Goal: Task Accomplishment & Management: Manage account settings

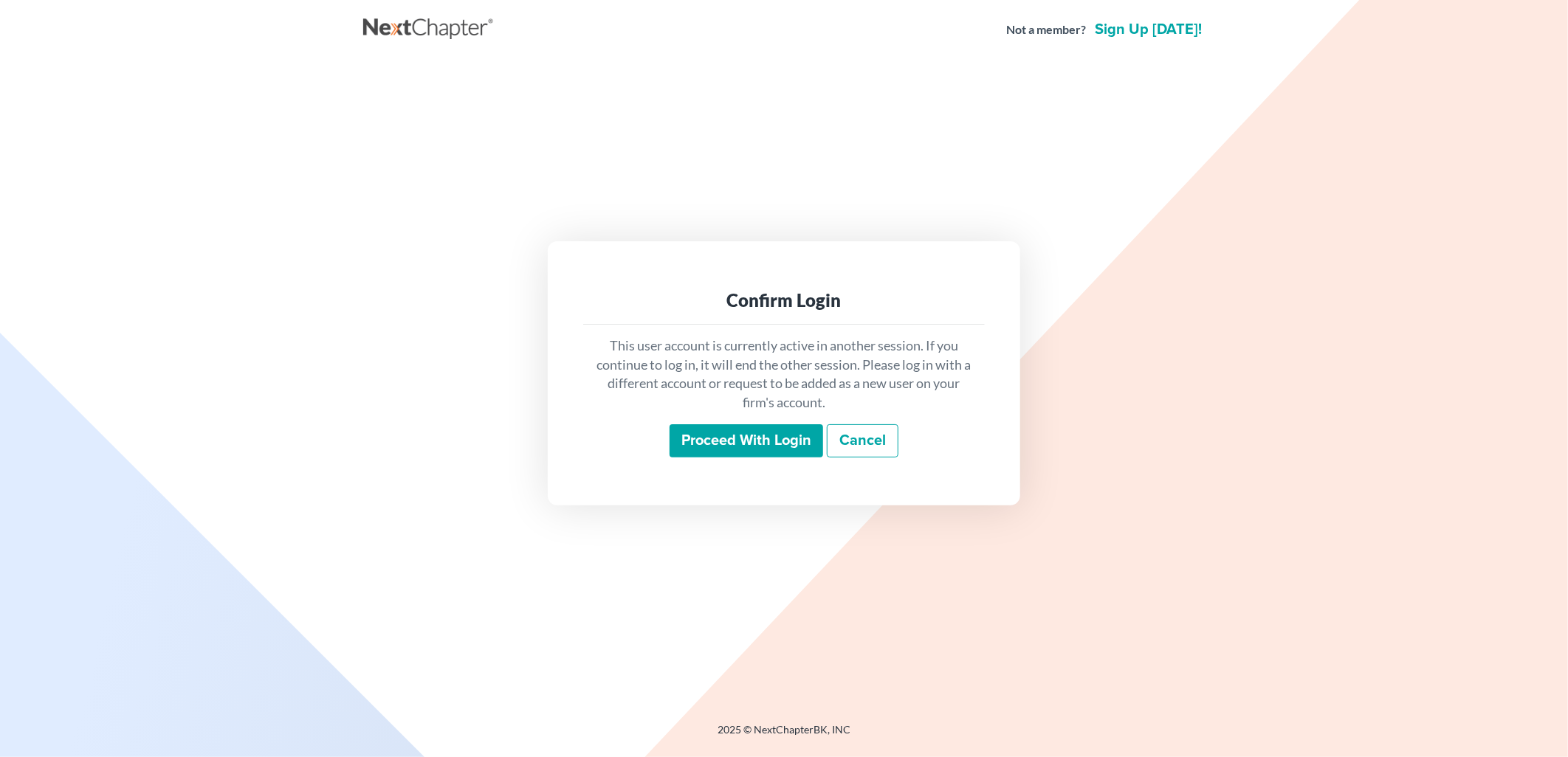
click at [709, 454] on input "Proceed with login" at bounding box center [747, 441] width 154 height 34
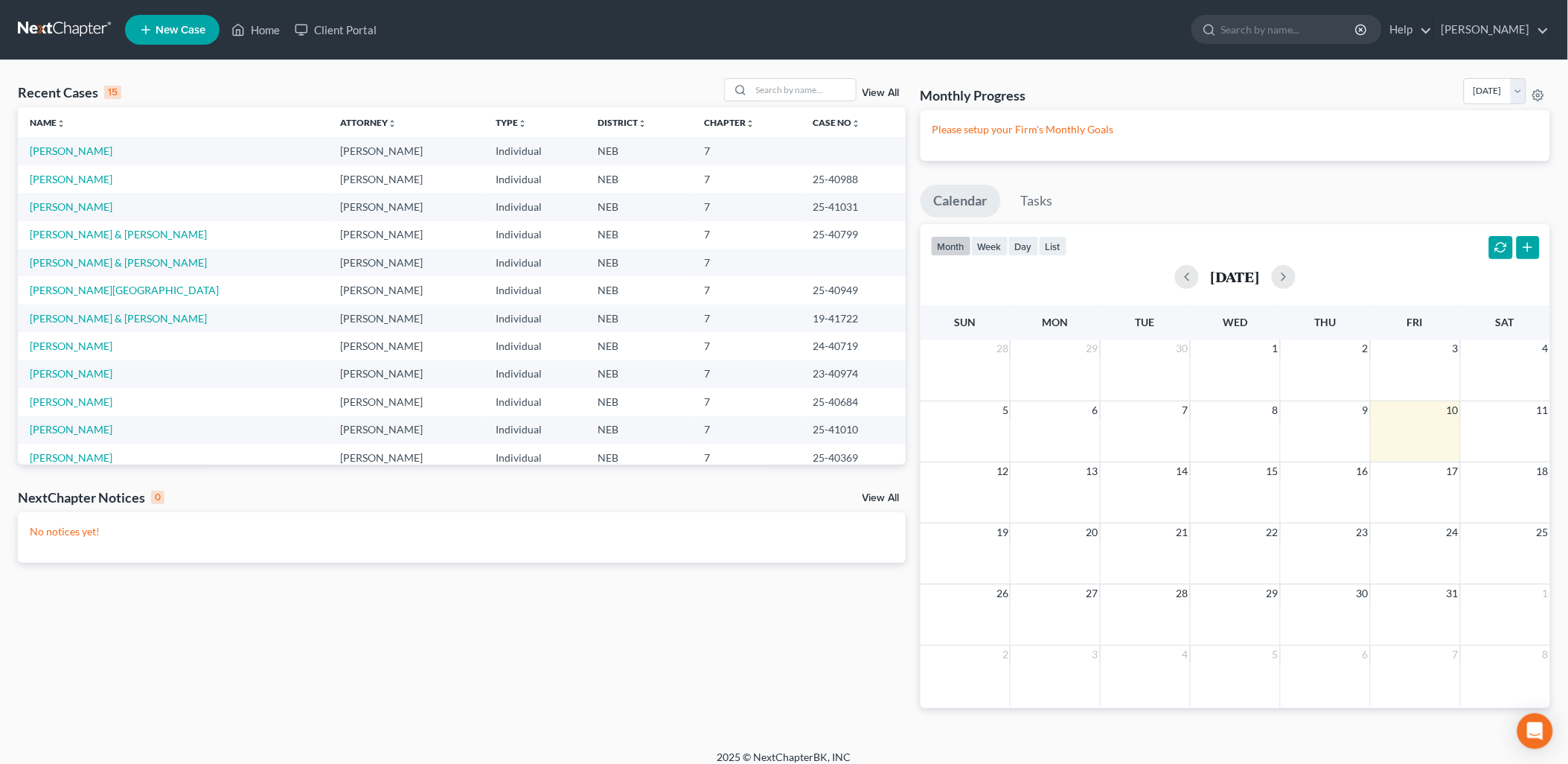
click at [884, 93] on link "View All" at bounding box center [881, 93] width 37 height 10
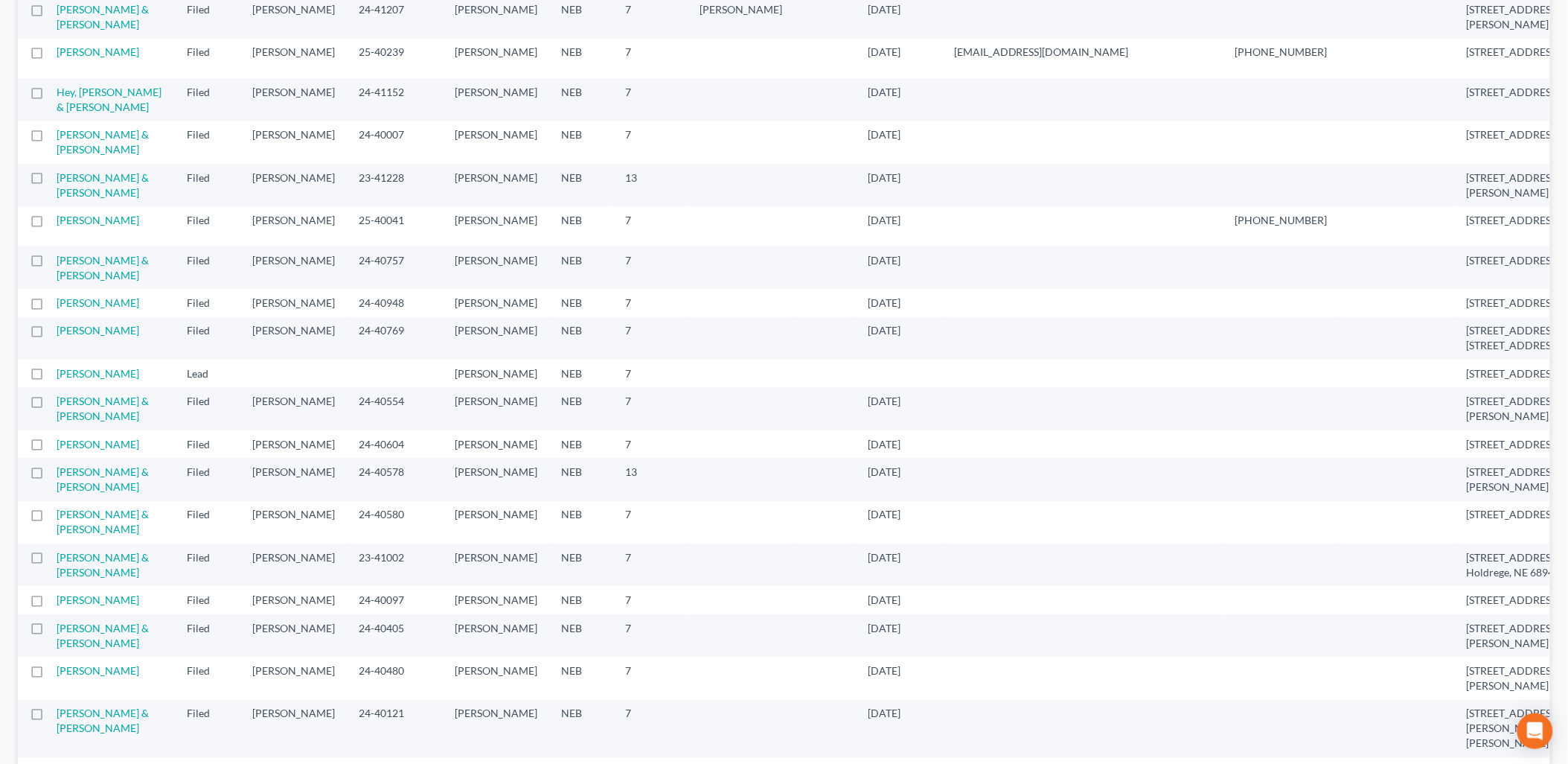
scroll to position [1465, 0]
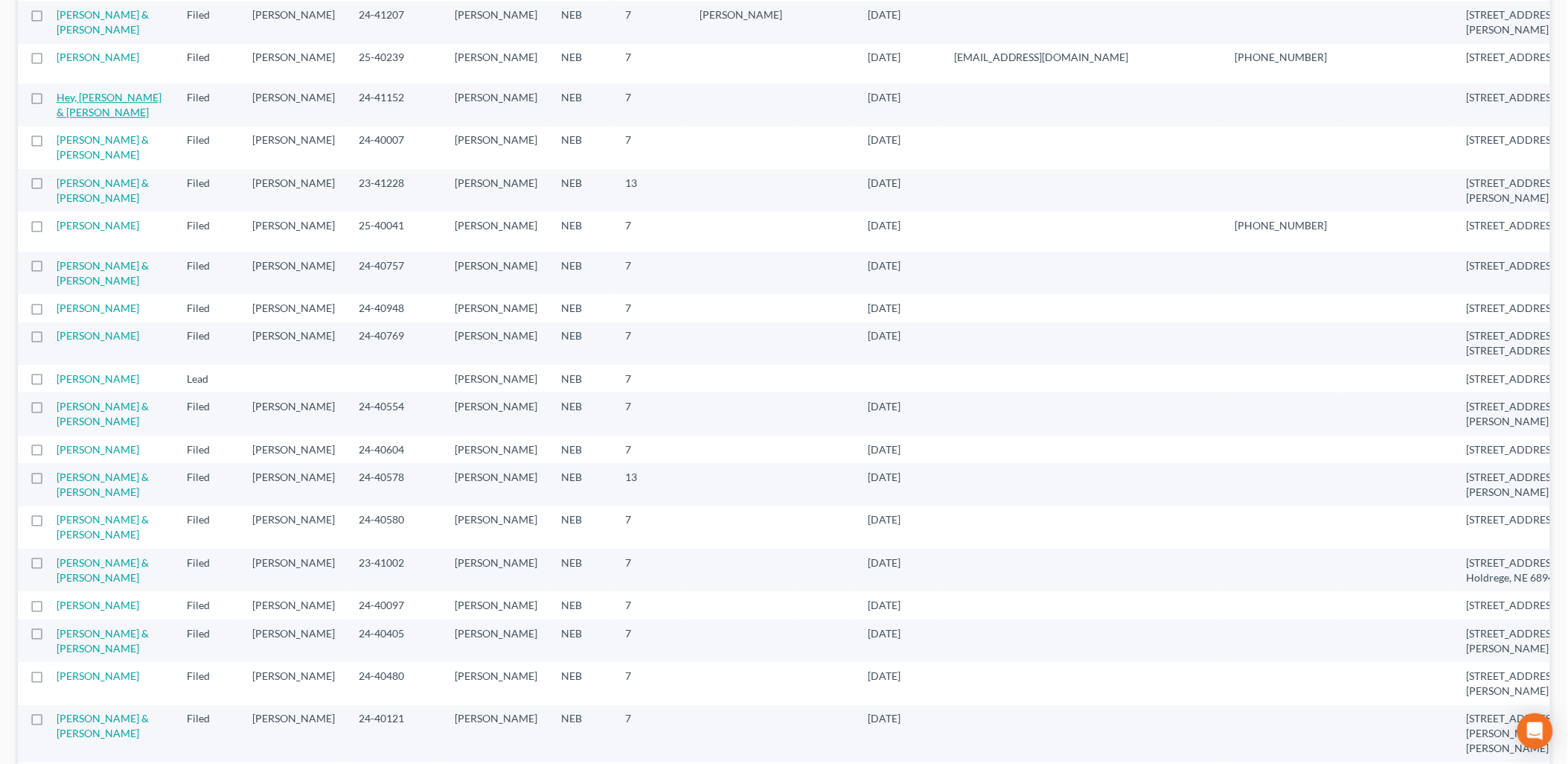
click at [87, 118] on link "Hey, [PERSON_NAME] & [PERSON_NAME]" at bounding box center [109, 104] width 105 height 28
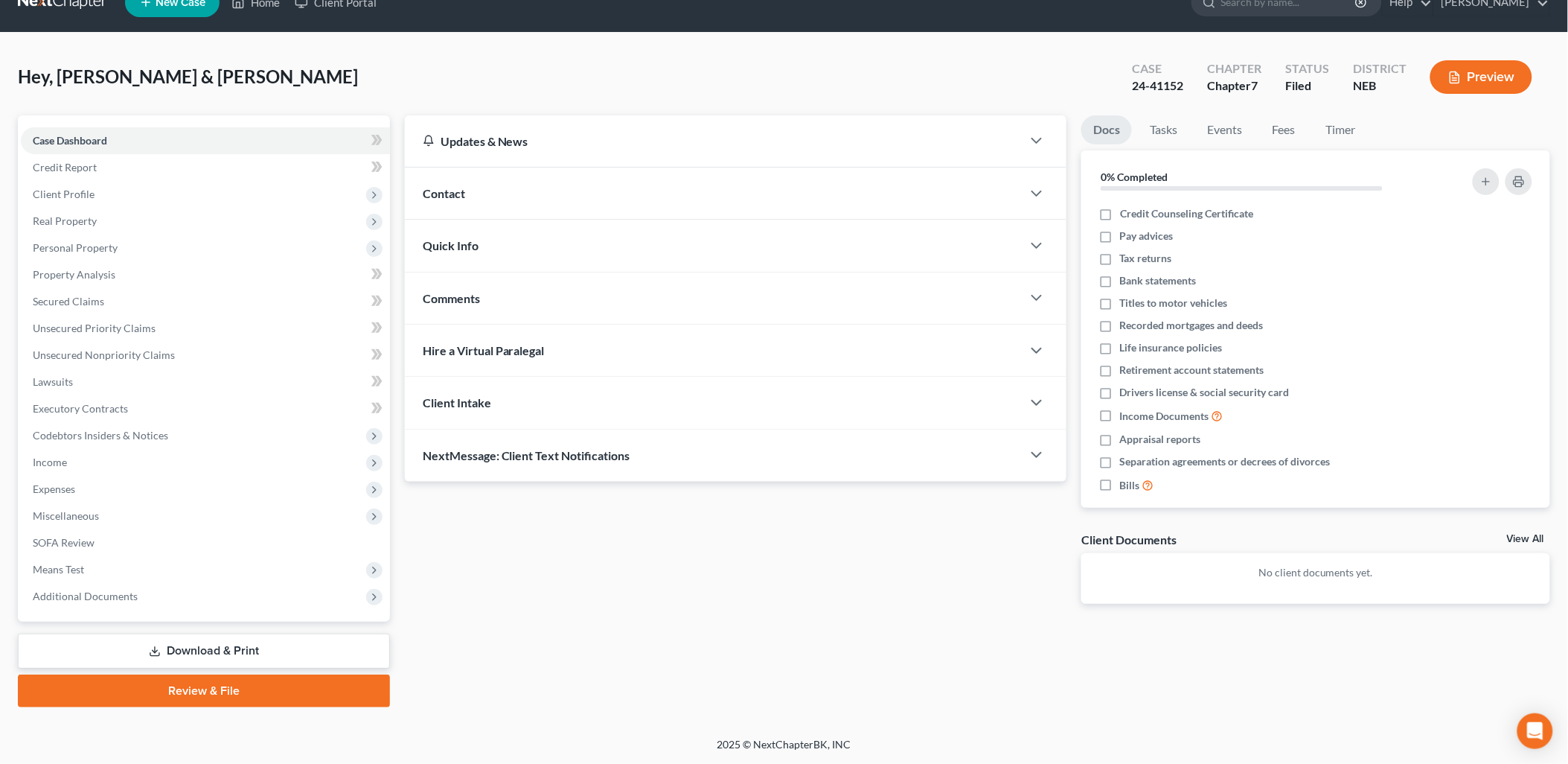
scroll to position [25, 0]
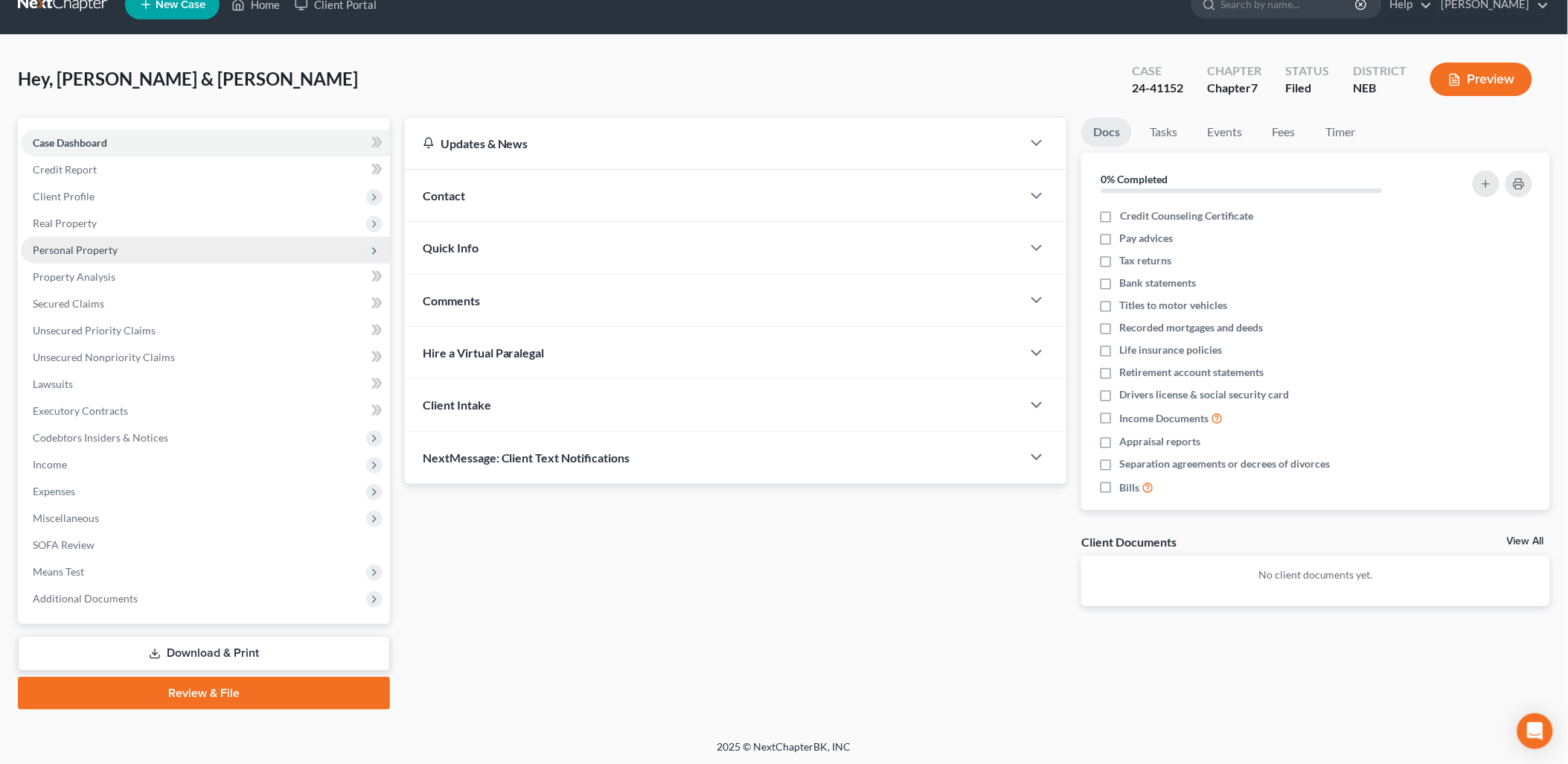
click at [172, 241] on span "Personal Property" at bounding box center [205, 250] width 369 height 27
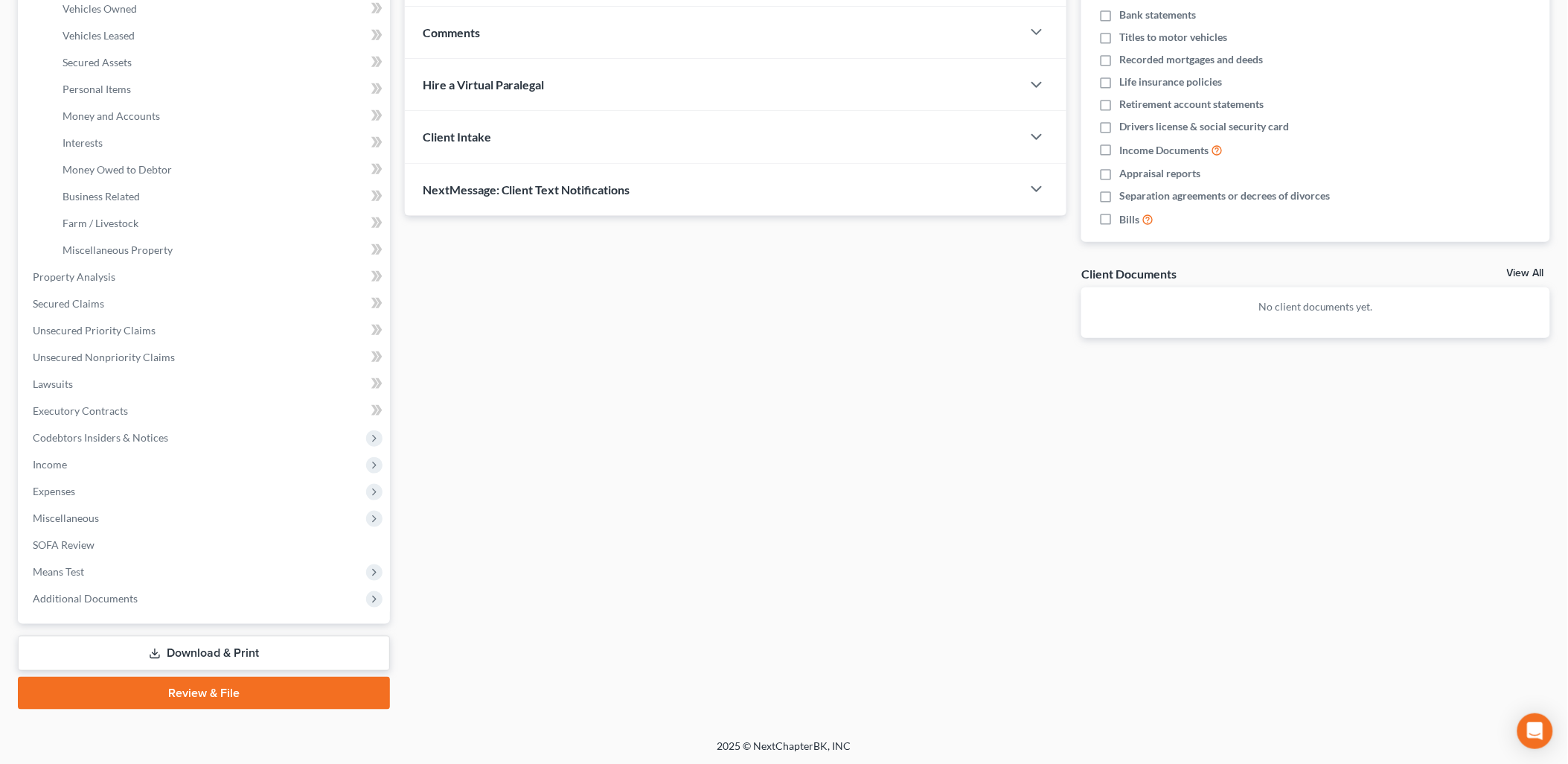
scroll to position [0, 0]
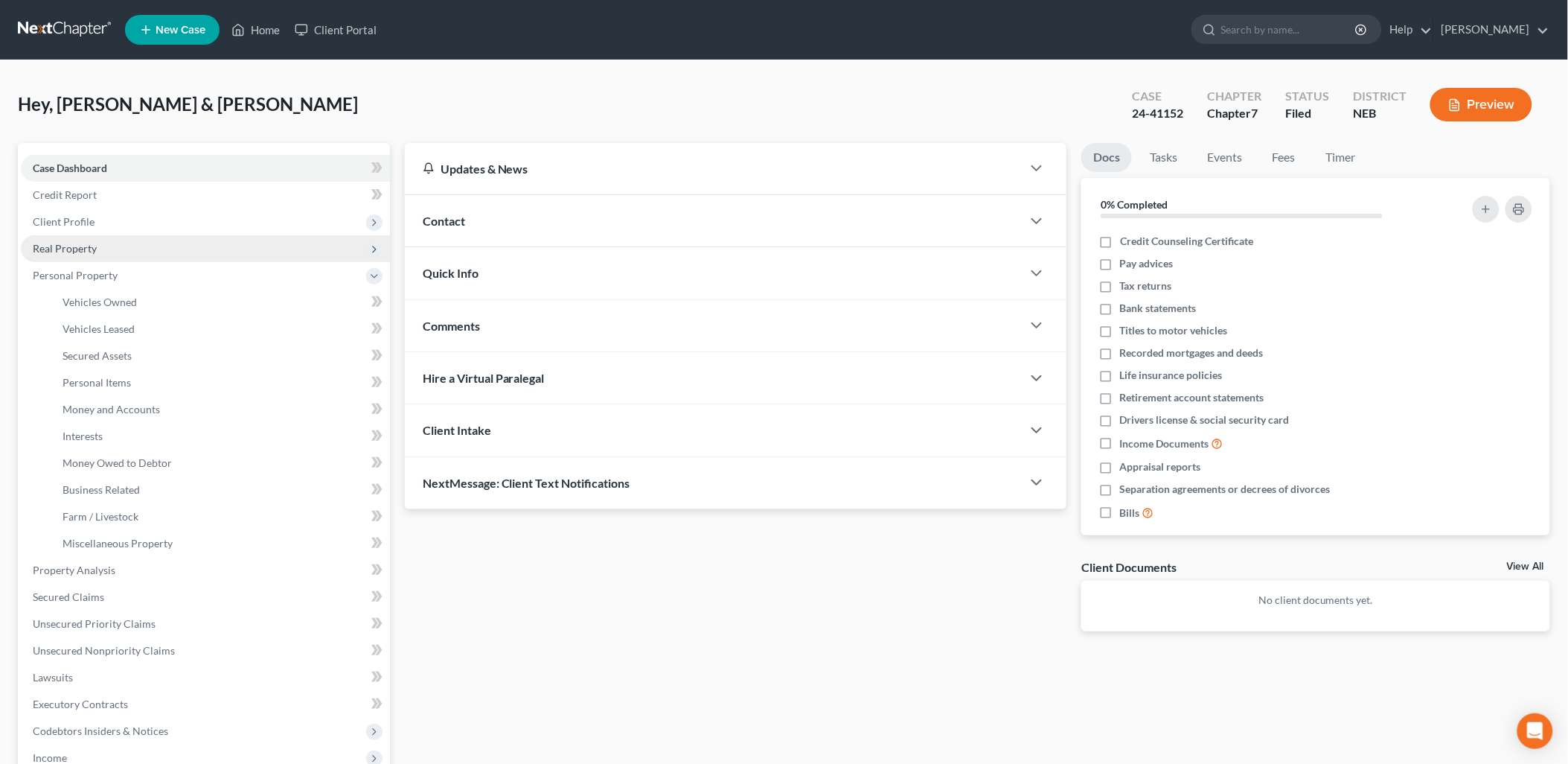
click at [115, 251] on span "Real Property" at bounding box center [205, 249] width 369 height 27
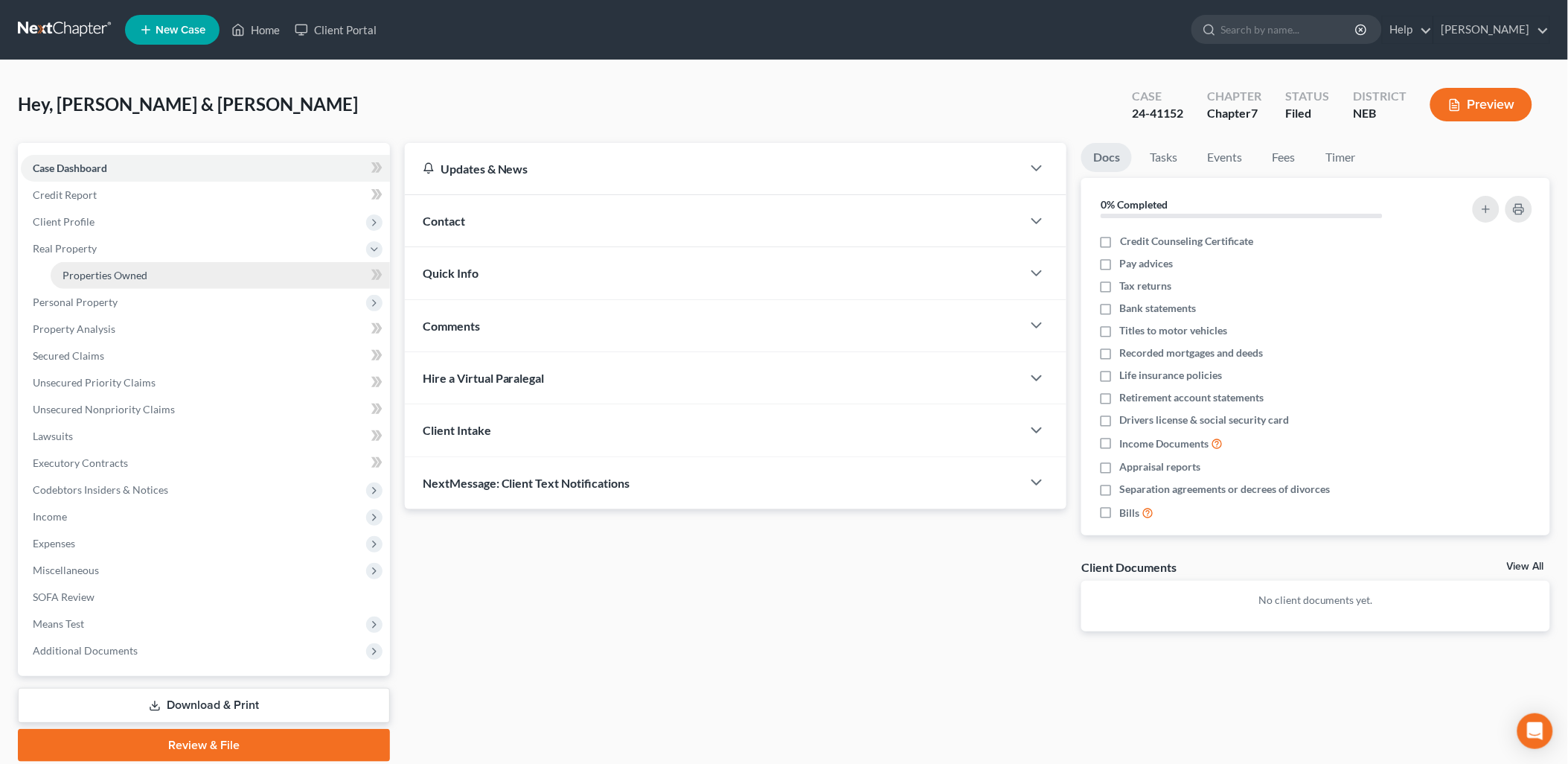
click at [120, 272] on span "Properties Owned" at bounding box center [104, 275] width 85 height 13
